Goal: Book appointment/travel/reservation

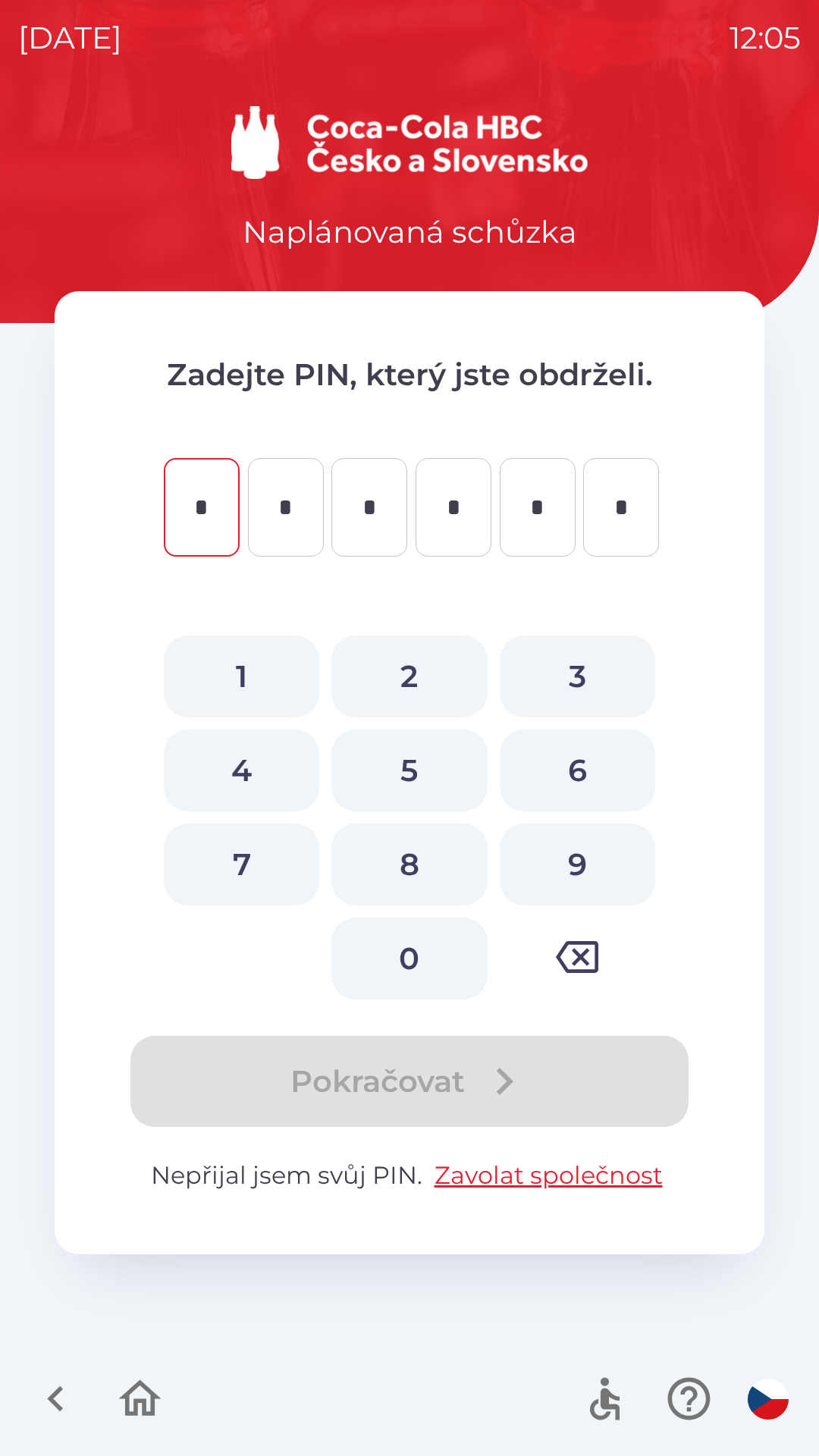
click at [402, 853] on button "8" at bounding box center [409, 864] width 156 height 82
type input "*"
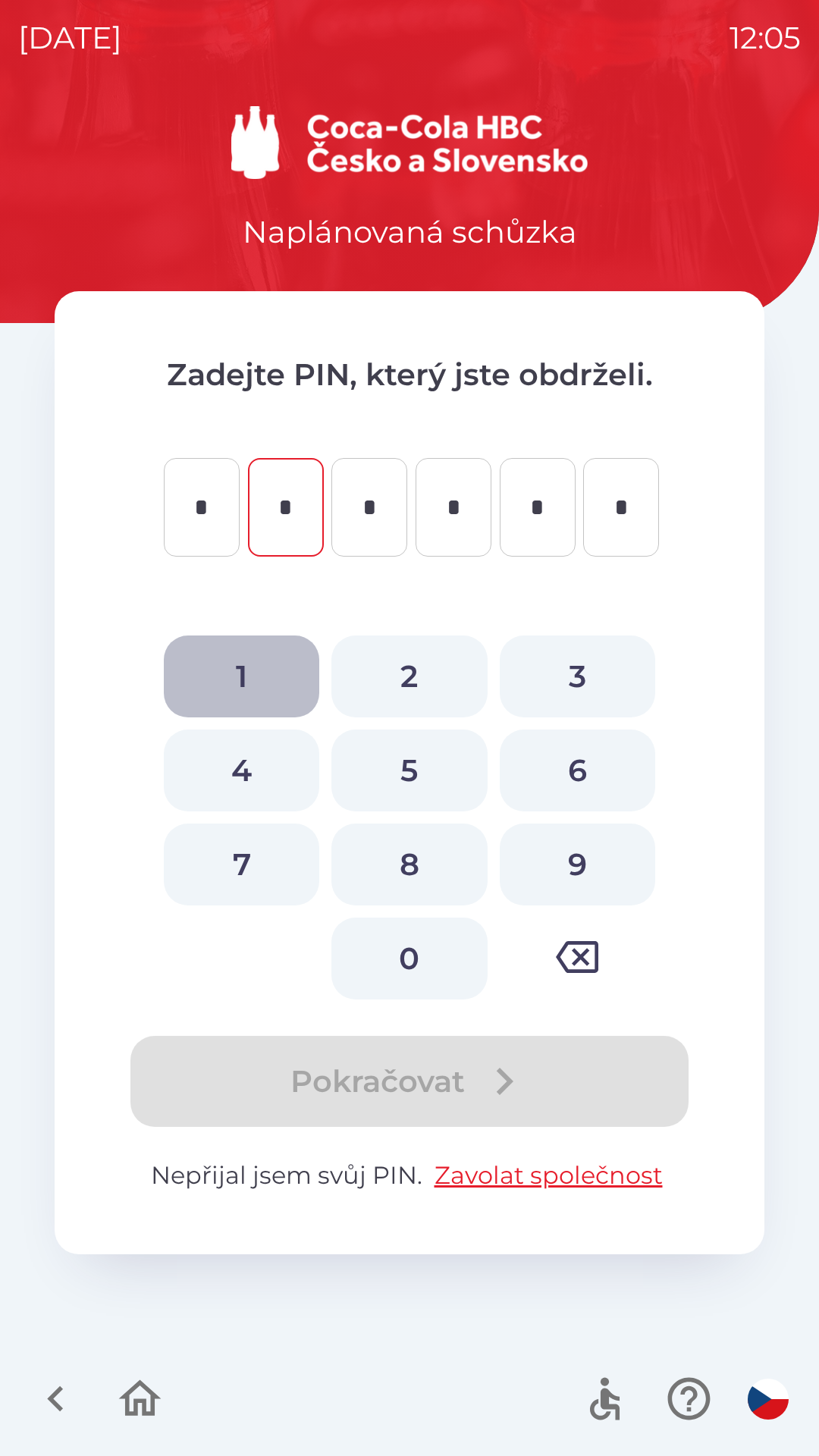
click at [242, 667] on button "1" at bounding box center [241, 676] width 156 height 82
type input "*"
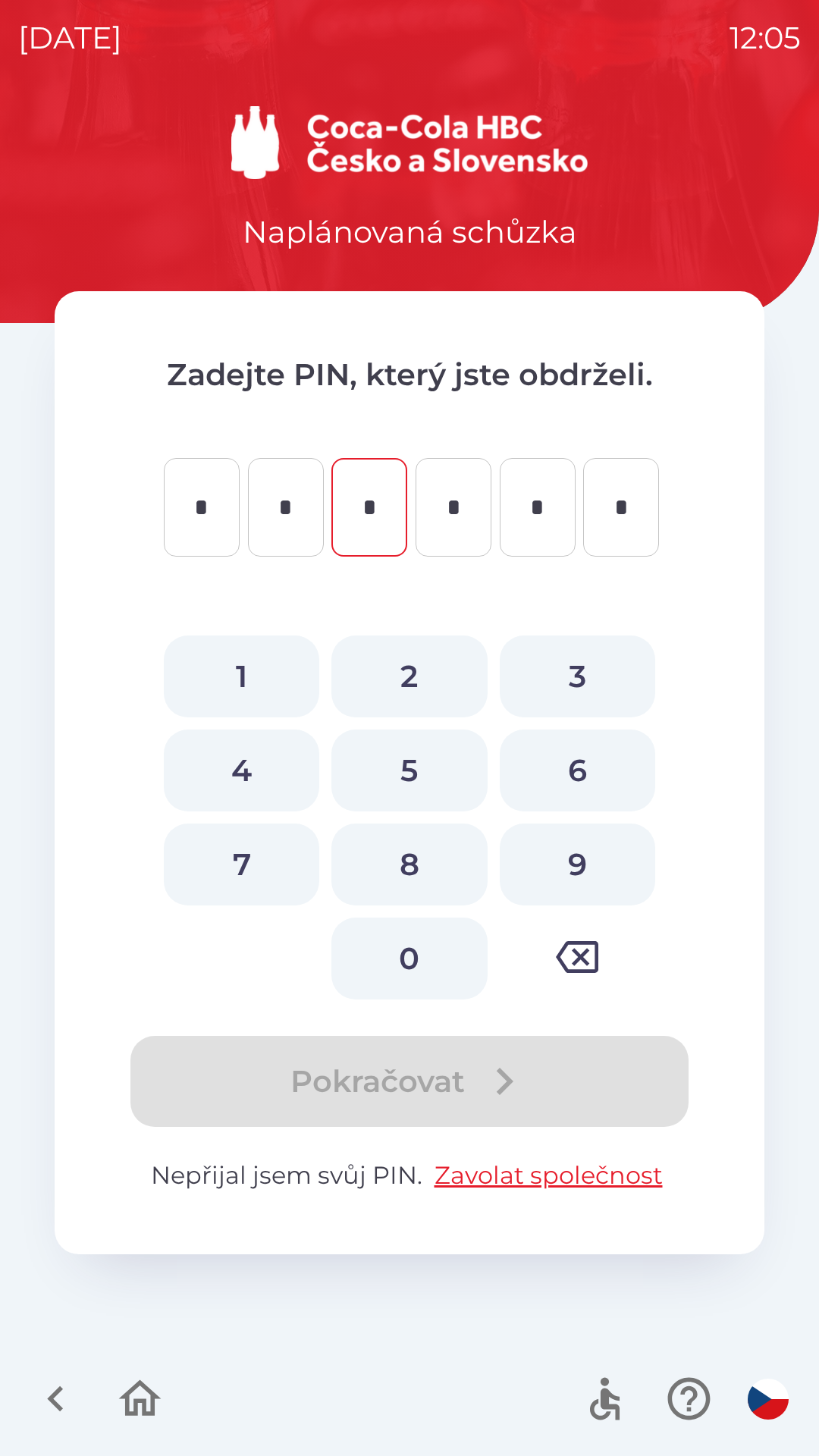
click at [404, 854] on button "8" at bounding box center [409, 864] width 156 height 82
type input "*"
click at [412, 675] on button "2" at bounding box center [409, 676] width 156 height 82
type input "*"
click at [568, 854] on button "9" at bounding box center [577, 864] width 156 height 82
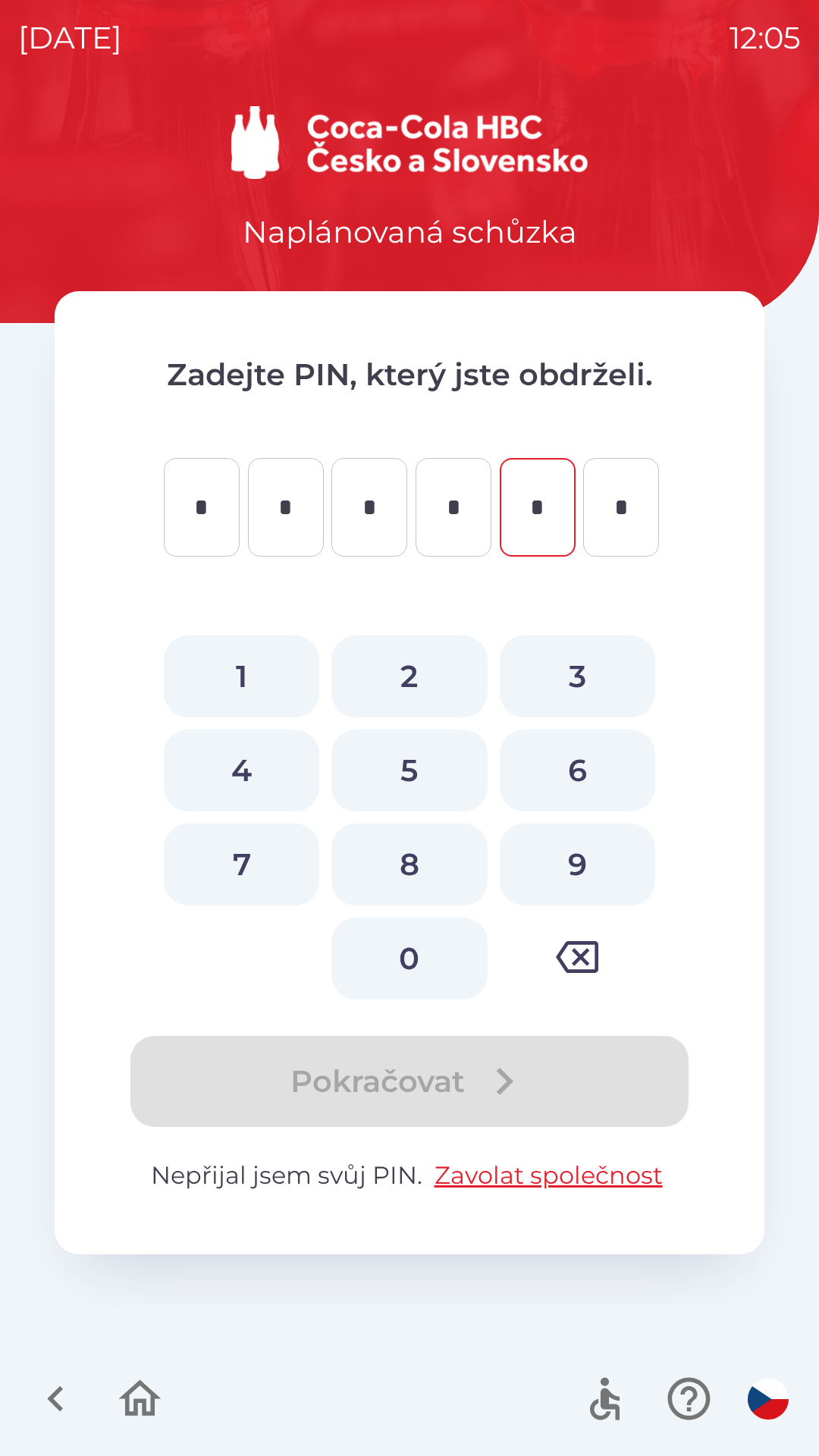
type input "*"
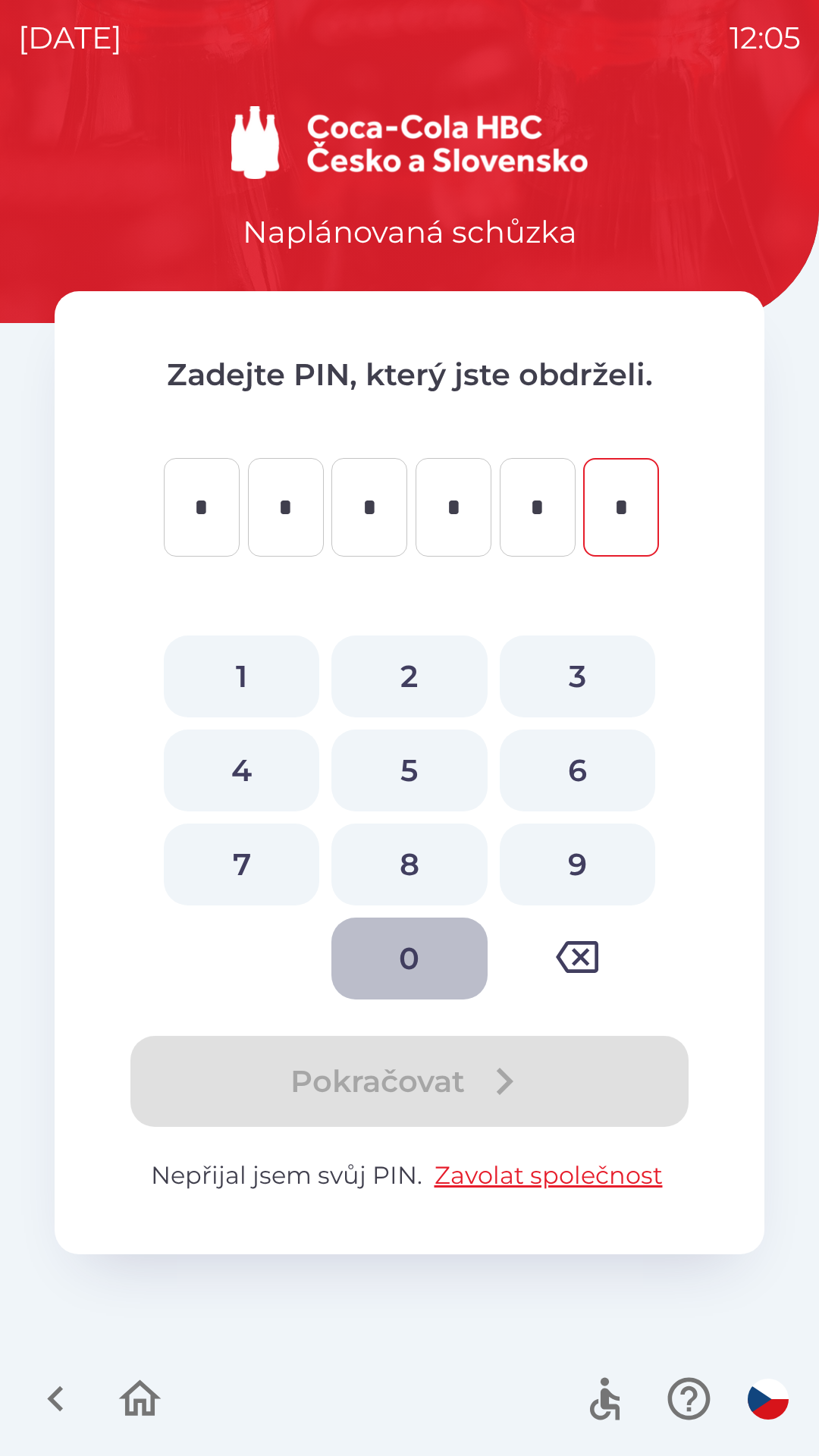
click at [403, 950] on button "0" at bounding box center [409, 958] width 156 height 82
type input "*"
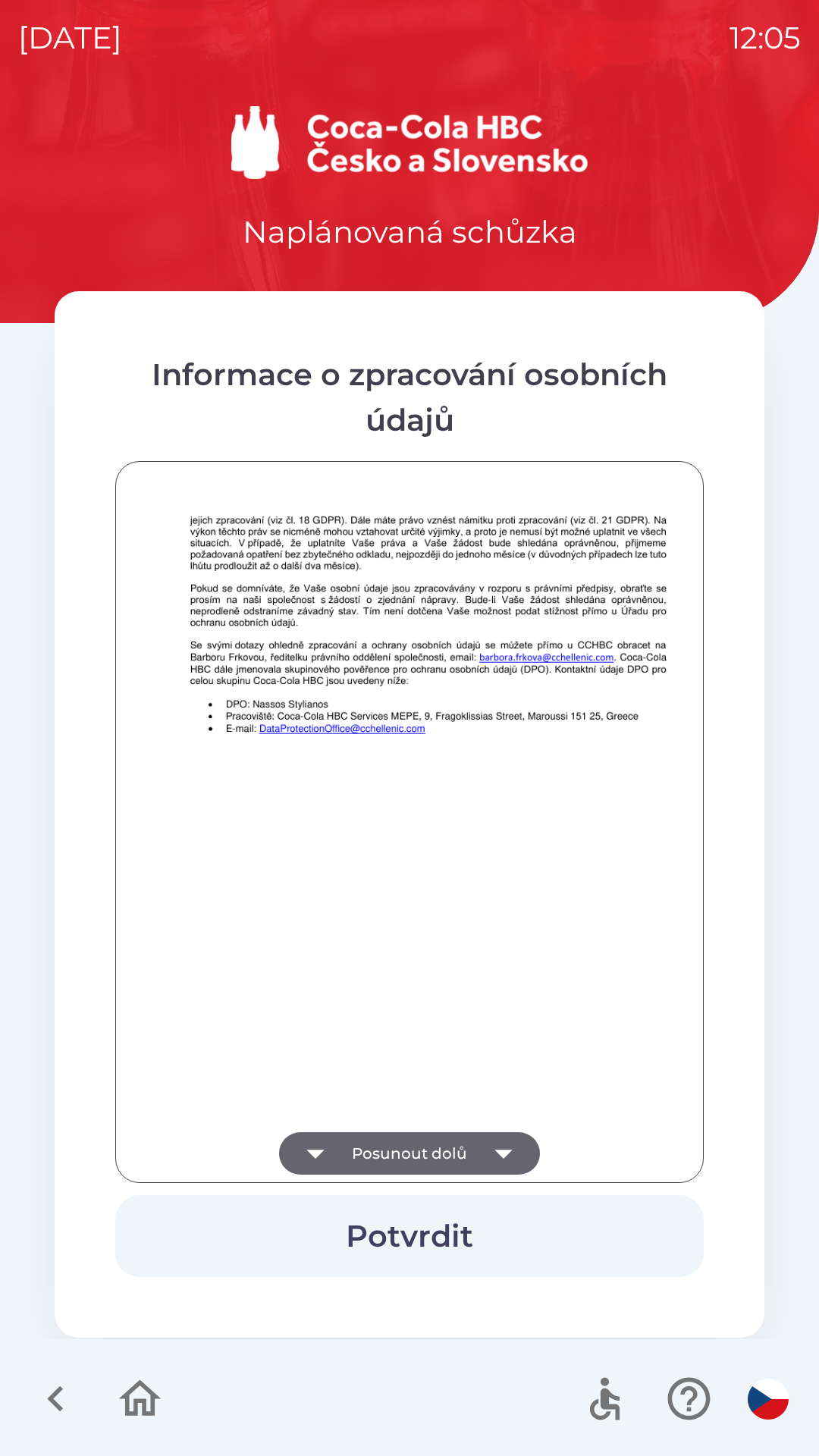
scroll to position [1065, 0]
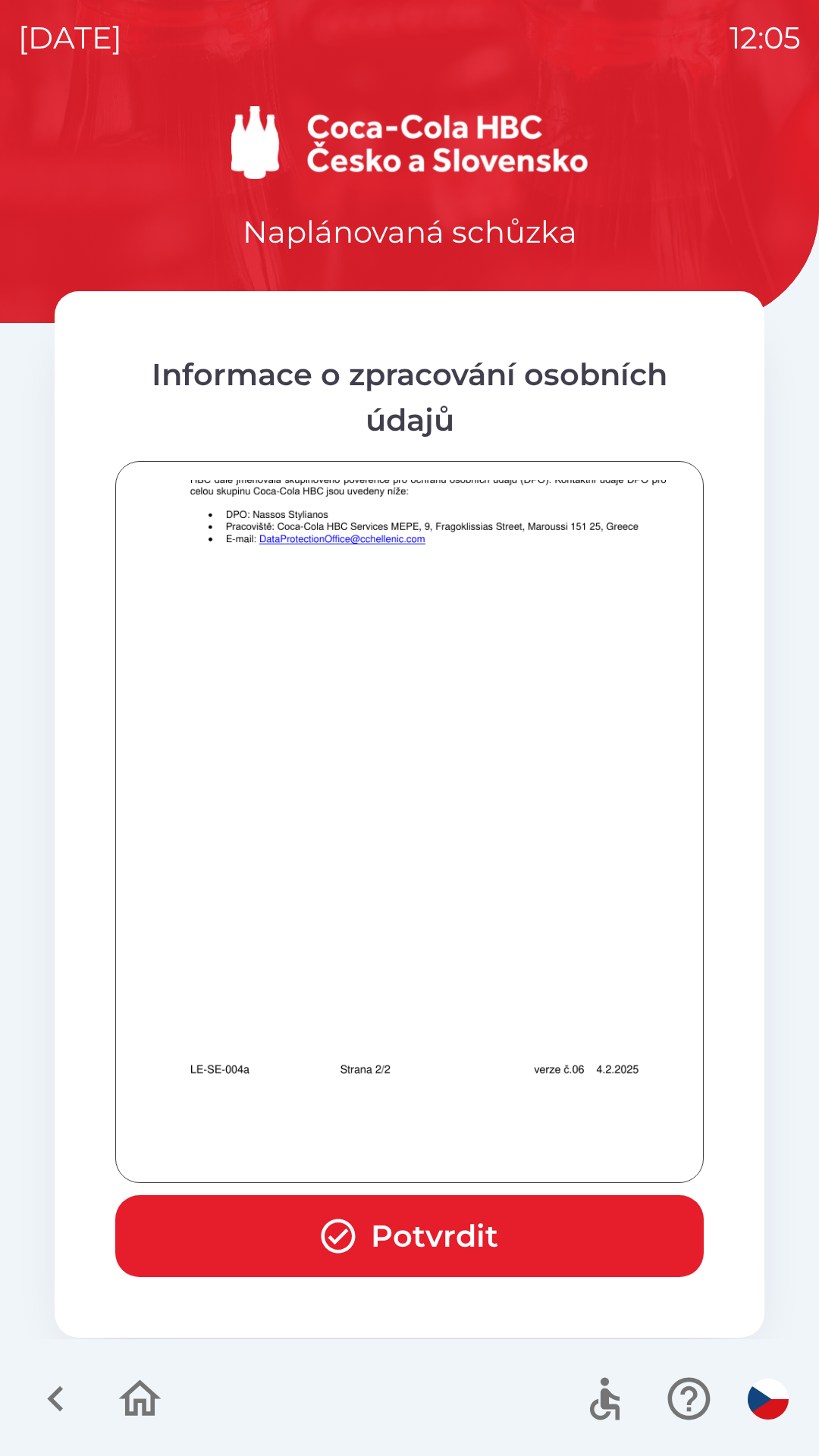
click at [479, 943] on img at bounding box center [429, 705] width 589 height 832
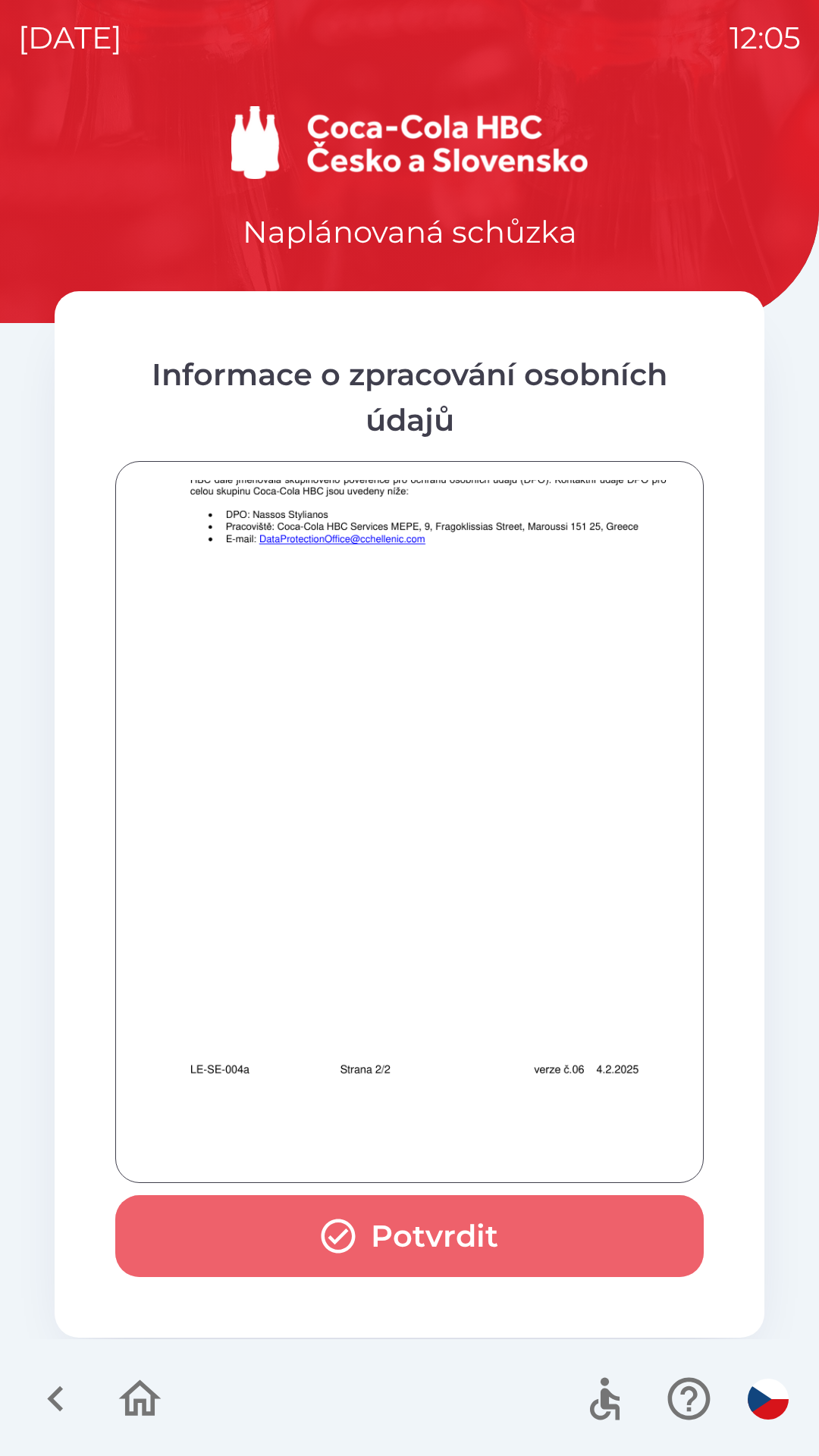
click at [415, 1220] on button "Potvrdit" at bounding box center [410, 1236] width 589 height 82
